Goal: Transaction & Acquisition: Purchase product/service

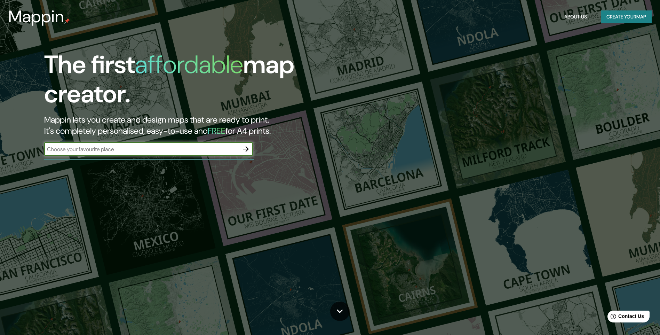
click at [212, 150] on input "text" at bounding box center [141, 149] width 195 height 8
type input "[GEOGRAPHIC_DATA]"
click at [244, 147] on icon "button" at bounding box center [246, 149] width 8 height 8
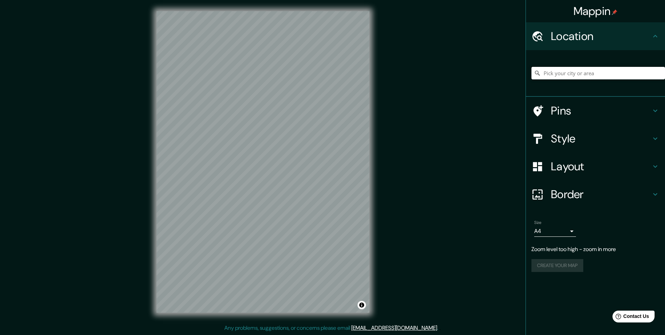
click at [553, 73] on input "Pick your city or area" at bounding box center [599, 73] width 134 height 13
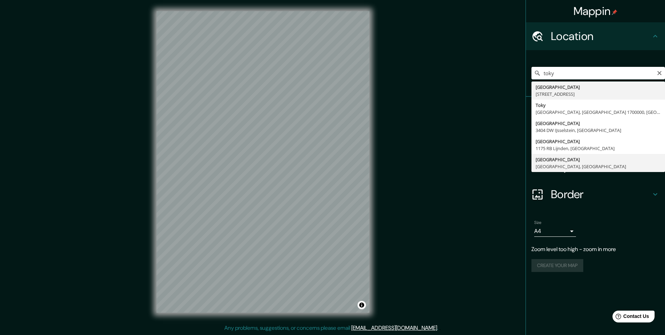
type input "[GEOGRAPHIC_DATA], [GEOGRAPHIC_DATA], [GEOGRAPHIC_DATA]"
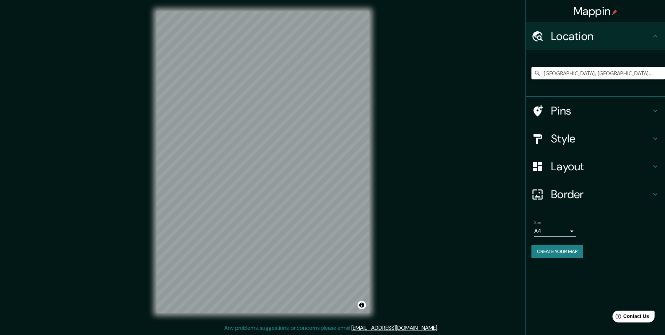
click at [583, 166] on h4 "Layout" at bounding box center [601, 166] width 100 height 14
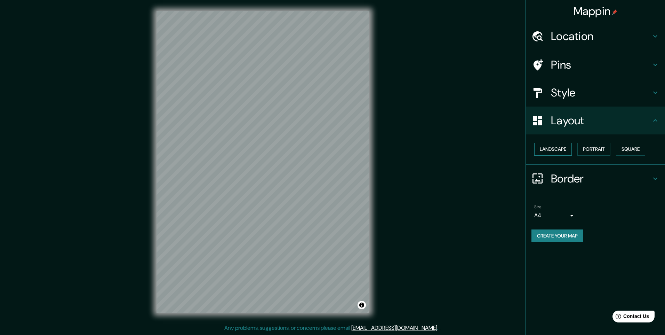
click at [564, 150] on button "Landscape" at bounding box center [553, 149] width 38 height 13
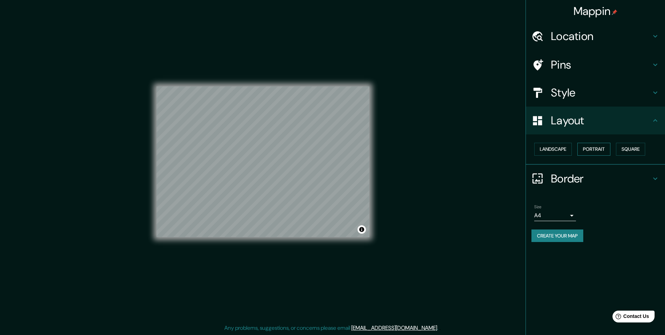
click at [593, 148] on button "Portrait" at bounding box center [594, 149] width 33 height 13
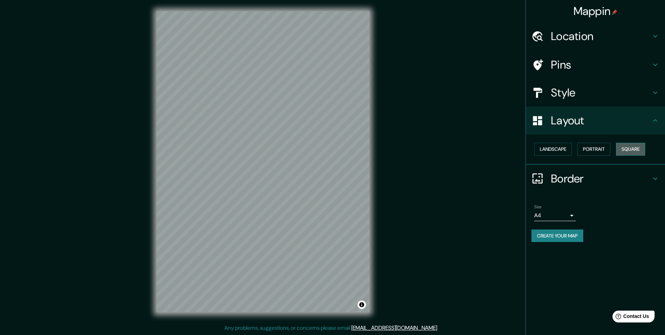
click at [640, 148] on button "Square" at bounding box center [630, 149] width 29 height 13
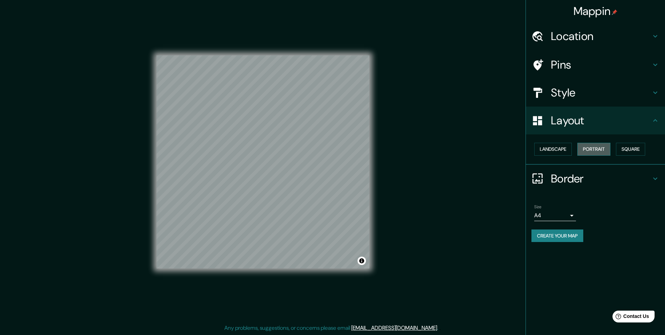
click at [598, 152] on button "Portrait" at bounding box center [594, 149] width 33 height 13
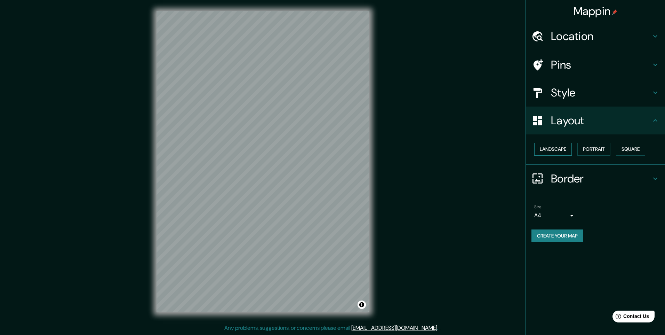
click at [559, 147] on button "Landscape" at bounding box center [553, 149] width 38 height 13
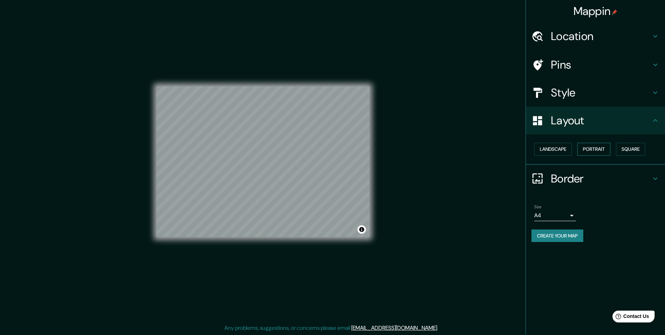
click at [598, 148] on button "Portrait" at bounding box center [594, 149] width 33 height 13
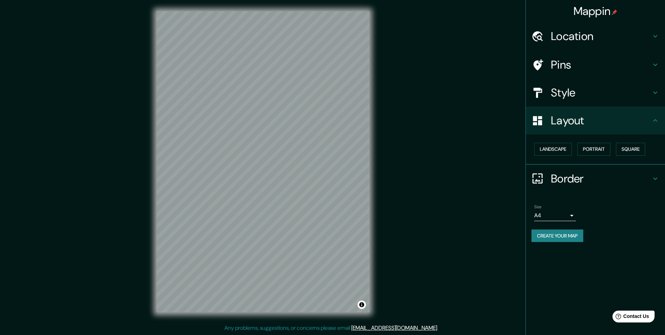
click at [641, 125] on h4 "Layout" at bounding box center [601, 120] width 100 height 14
click at [656, 93] on icon at bounding box center [655, 93] width 4 height 2
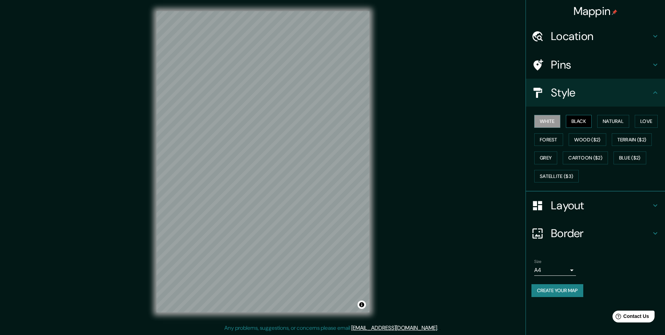
click at [586, 120] on button "Black" at bounding box center [579, 121] width 26 height 13
click at [614, 118] on button "Natural" at bounding box center [613, 121] width 32 height 13
click at [652, 121] on button "Love" at bounding box center [646, 121] width 23 height 13
click at [556, 140] on button "Forest" at bounding box center [548, 139] width 29 height 13
click at [578, 141] on button "Wood ($2)" at bounding box center [588, 139] width 38 height 13
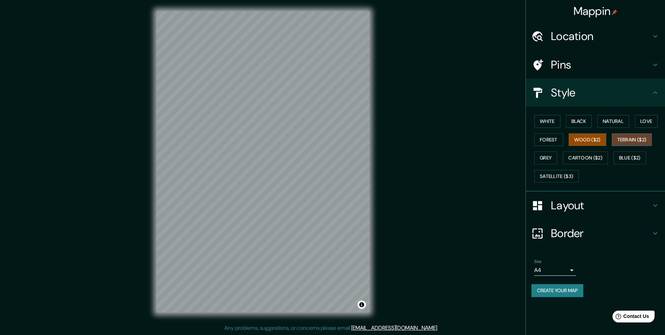
click at [632, 143] on button "Terrain ($2)" at bounding box center [632, 139] width 40 height 13
click at [540, 156] on button "Grey" at bounding box center [545, 157] width 23 height 13
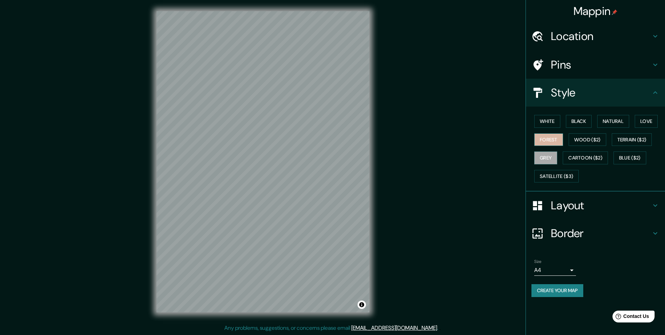
click at [553, 141] on button "Forest" at bounding box center [548, 139] width 29 height 13
click at [551, 157] on button "Grey" at bounding box center [545, 157] width 23 height 13
click at [548, 139] on button "Forest" at bounding box center [548, 139] width 29 height 13
click at [592, 69] on h4 "Pins" at bounding box center [601, 65] width 100 height 14
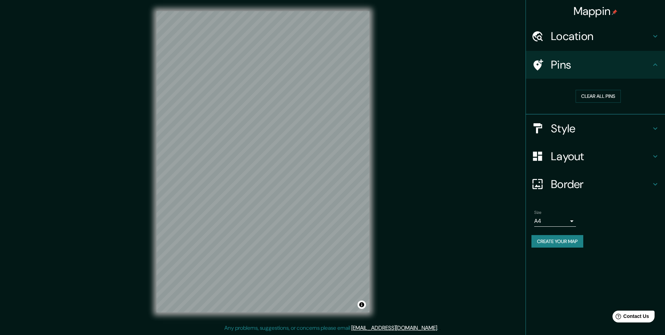
click at [557, 62] on h4 "Pins" at bounding box center [601, 65] width 100 height 14
click at [600, 12] on h4 "Mappin" at bounding box center [596, 11] width 44 height 14
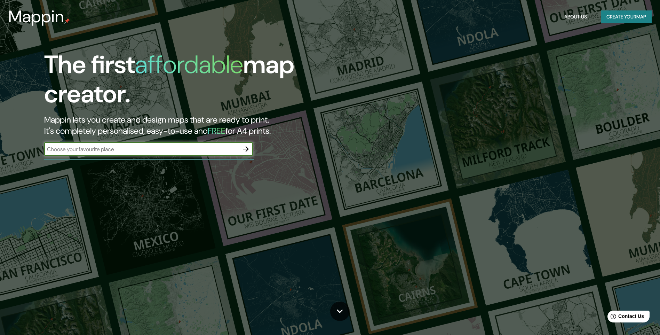
click at [133, 151] on input "text" at bounding box center [141, 149] width 195 height 8
type input "japon"
click at [243, 150] on icon "button" at bounding box center [246, 149] width 8 height 8
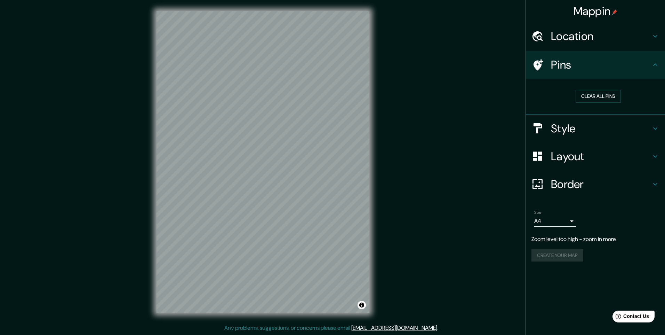
click at [604, 41] on h4 "Location" at bounding box center [601, 36] width 100 height 14
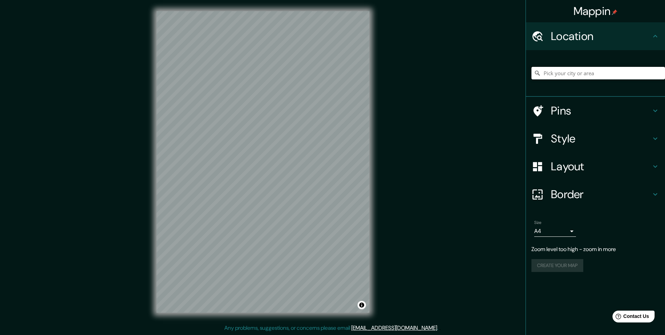
click at [587, 75] on input "Pick your city or area" at bounding box center [599, 73] width 134 height 13
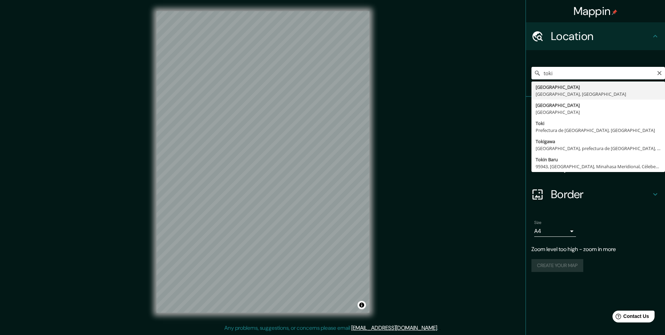
type input "Tokio, Tokio, Japón"
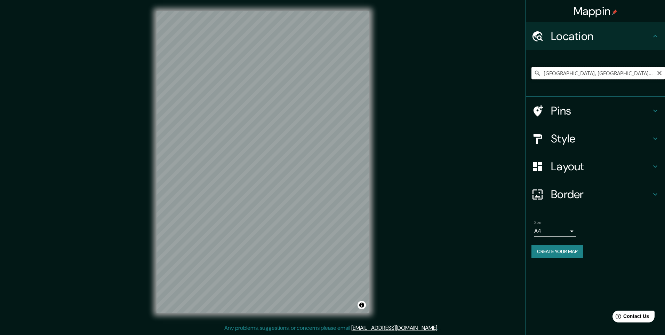
click at [560, 74] on input "Tokio, Tokio, Japón" at bounding box center [599, 73] width 134 height 13
drag, startPoint x: 596, startPoint y: 73, endPoint x: 502, endPoint y: 65, distance: 93.6
click at [502, 65] on div "Mappin Location Tokio, Tokio, Japón Pins Style Layout Border Choose a border. H…" at bounding box center [332, 167] width 665 height 335
click at [576, 74] on input "Hotel San Nicolas I, Bacoor, Cavite, Filipinas" at bounding box center [599, 73] width 134 height 13
type input "Hotel San Nicolas I, Bacoor, Cavite, Filipinas"
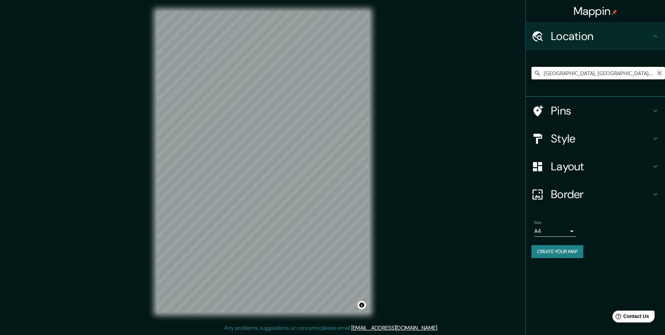
click at [661, 73] on icon "Clear" at bounding box center [660, 73] width 6 height 6
click at [655, 76] on input "Hotel San Nicolas I, Bacoor, Cavite, Filipinas" at bounding box center [599, 73] width 134 height 13
drag, startPoint x: 655, startPoint y: 76, endPoint x: 514, endPoint y: 62, distance: 142.0
click at [515, 62] on div "Mappin Location Hotel San Nicolas I, Bacoor, Cavite, Filipinas Hotel San Nicola…" at bounding box center [332, 167] width 665 height 335
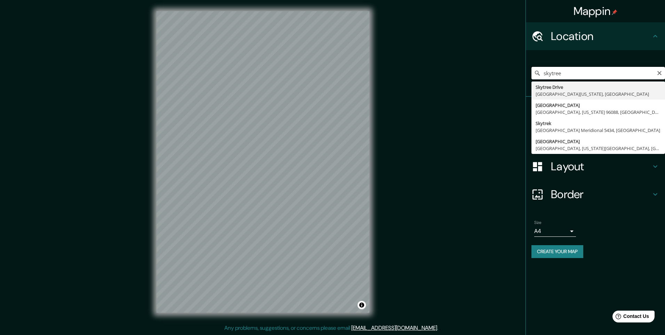
click at [546, 71] on input "skytree" at bounding box center [599, 73] width 134 height 13
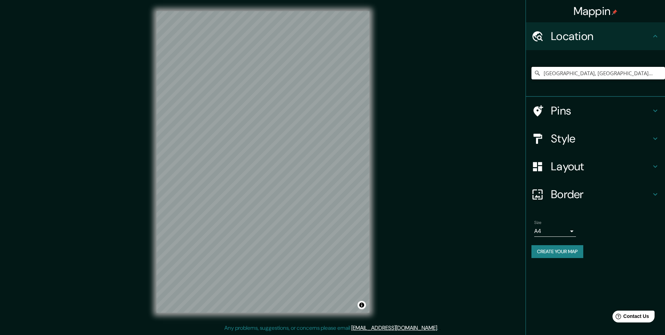
type input "Tokio, Tokio, Japón"
click at [539, 108] on icon at bounding box center [539, 110] width 10 height 11
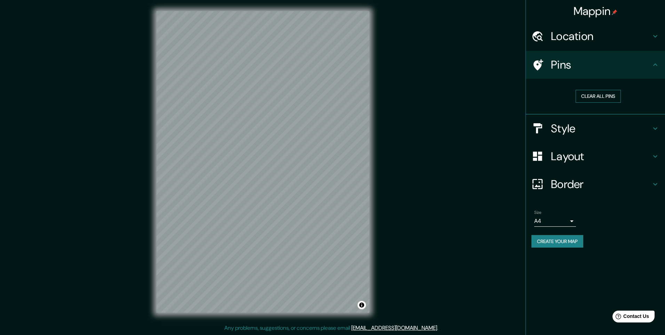
click at [583, 96] on button "Clear all pins" at bounding box center [598, 96] width 45 height 13
click at [545, 67] on div at bounding box center [541, 65] width 19 height 12
click at [547, 245] on button "Create your map" at bounding box center [558, 241] width 52 height 13
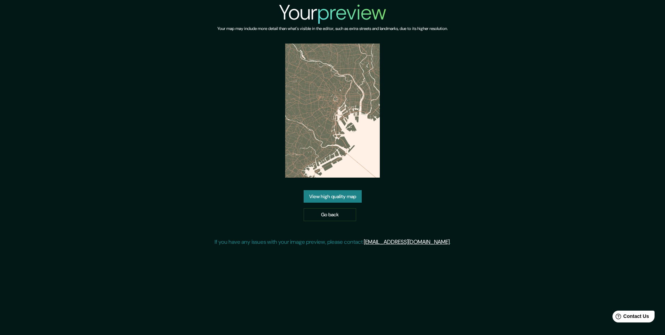
click at [341, 196] on link "View high quality map" at bounding box center [333, 196] width 58 height 13
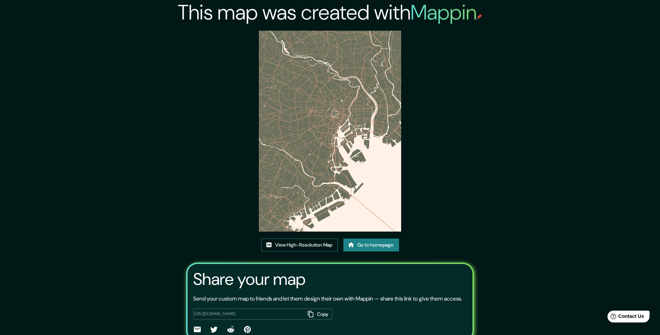
click at [280, 244] on link "View High-Resolution Map" at bounding box center [299, 244] width 77 height 13
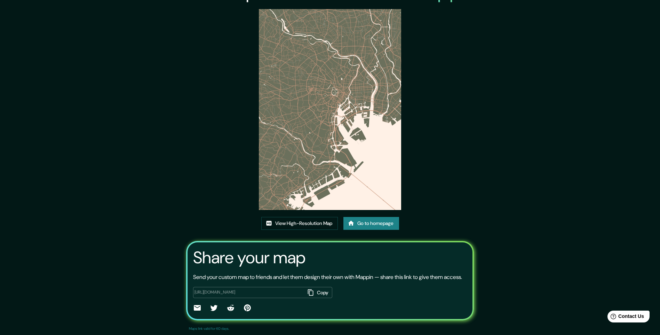
scroll to position [40, 0]
